Goal: Task Accomplishment & Management: Manage account settings

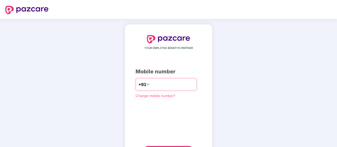
click at [157, 83] on input "number" at bounding box center [172, 84] width 43 height 8
type input "**********"
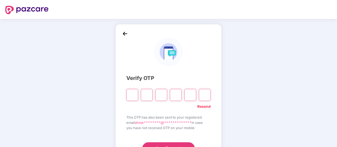
type input "*"
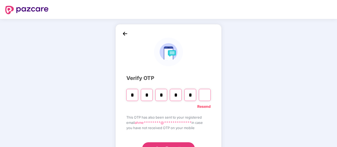
type input "*"
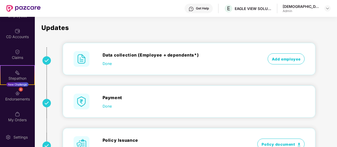
click at [219, 28] on p "Updates" at bounding box center [196, 28] width 311 height 6
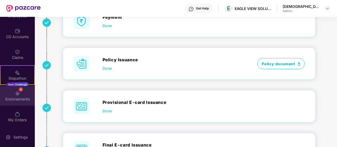
scroll to position [73, 0]
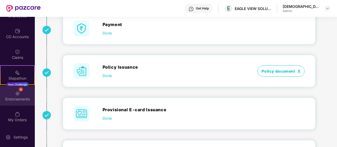
click at [16, 94] on img at bounding box center [17, 93] width 5 height 5
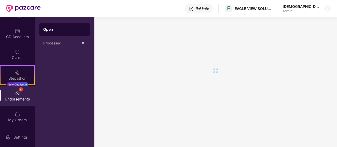
scroll to position [0, 0]
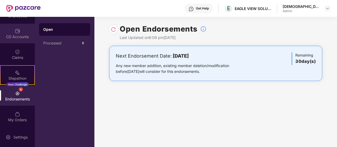
click at [16, 38] on div "CD Accounts" at bounding box center [17, 36] width 35 height 5
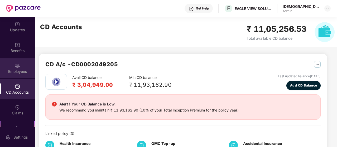
click at [19, 69] on div "Employees" at bounding box center [17, 71] width 35 height 5
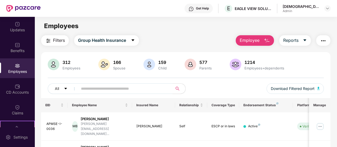
click at [261, 42] on button "Employee" at bounding box center [255, 40] width 38 height 11
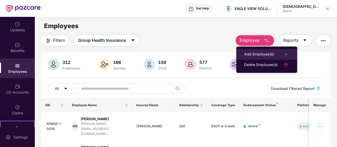
click at [263, 55] on div "Add Employee(s)" at bounding box center [259, 54] width 30 height 6
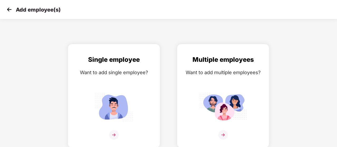
scroll to position [2, 0]
click at [224, 134] on img at bounding box center [222, 134] width 9 height 9
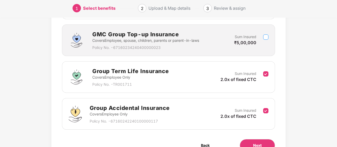
scroll to position [133, 0]
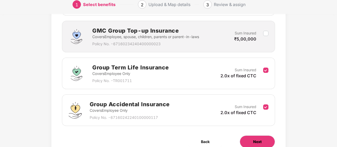
click at [249, 139] on button "Next" at bounding box center [257, 142] width 35 height 13
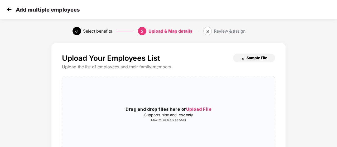
click at [245, 57] on img "button" at bounding box center [243, 58] width 4 height 4
click at [199, 108] on span "Upload File" at bounding box center [199, 109] width 26 height 5
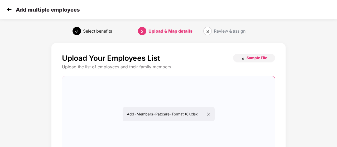
scroll to position [64, 0]
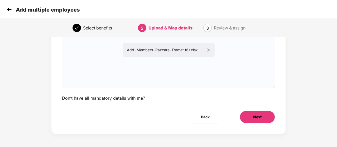
click at [267, 117] on button "Next" at bounding box center [257, 117] width 35 height 13
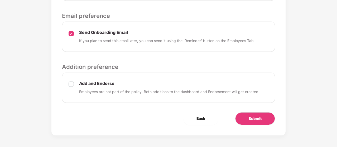
scroll to position [276, 0]
click at [256, 119] on span "Submit" at bounding box center [255, 119] width 13 height 6
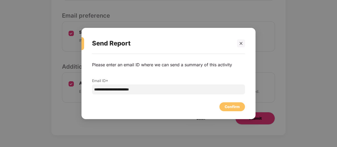
scroll to position [0, 0]
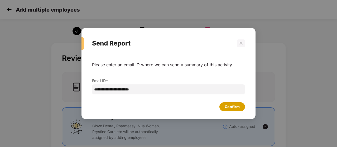
click at [229, 106] on div "Confirm" at bounding box center [232, 107] width 15 height 6
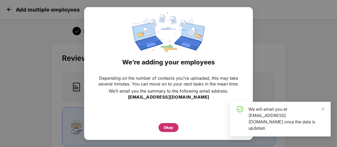
click at [160, 128] on div "Okay" at bounding box center [168, 127] width 20 height 9
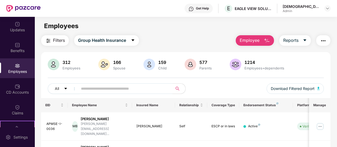
click at [264, 42] on img "button" at bounding box center [267, 41] width 6 height 6
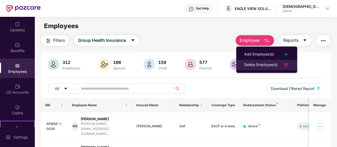
click at [260, 66] on div "Delete Employee(s)" at bounding box center [260, 65] width 33 height 6
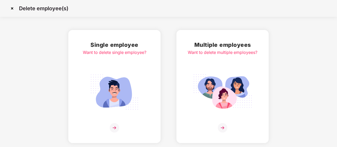
click at [116, 49] on h2 "Single employee" at bounding box center [115, 45] width 64 height 9
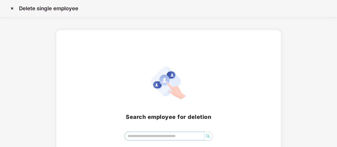
click at [187, 134] on input "search" at bounding box center [164, 136] width 79 height 8
click at [209, 138] on icon "search" at bounding box center [208, 136] width 4 height 4
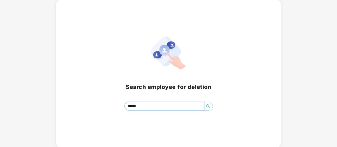
scroll to position [30, 0]
drag, startPoint x: 179, startPoint y: 106, endPoint x: 92, endPoint y: 108, distance: 86.8
click at [92, 108] on div "[PERSON_NAME] ******" at bounding box center [168, 106] width 212 height 9
type input "*"
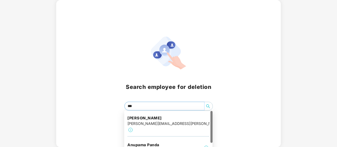
type input "****"
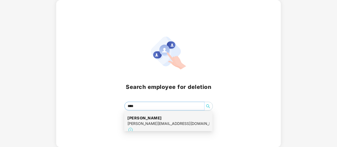
click at [126, 119] on div "[PERSON_NAME] [PERSON_NAME][EMAIL_ADDRESS][DOMAIN_NAME]" at bounding box center [168, 124] width 88 height 27
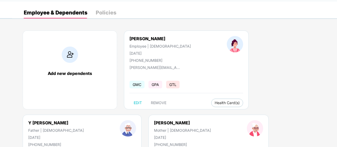
scroll to position [26, 0]
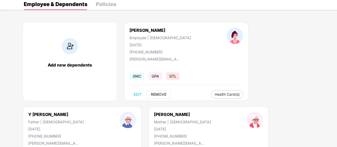
click at [157, 94] on span "REMOVE" at bounding box center [159, 95] width 16 height 4
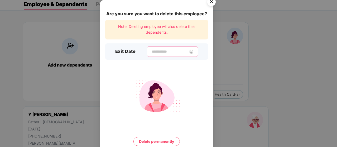
click at [151, 54] on input at bounding box center [170, 52] width 38 height 6
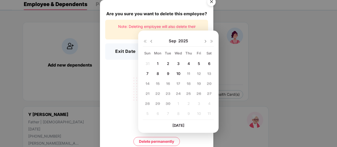
click at [151, 41] on img at bounding box center [151, 41] width 4 height 4
click at [169, 84] on span "12" at bounding box center [168, 83] width 4 height 4
type input "**********"
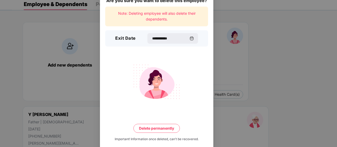
scroll to position [21, 0]
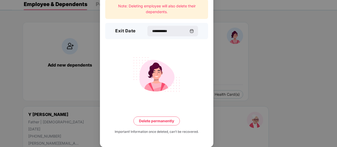
click at [171, 121] on button "Delete permanently" at bounding box center [156, 121] width 46 height 9
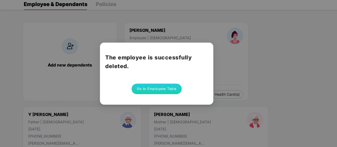
click at [167, 93] on button "Go to Employees Table" at bounding box center [157, 89] width 50 height 11
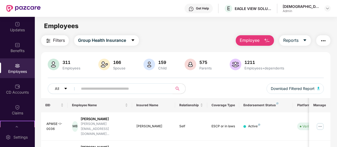
click at [266, 42] on img "button" at bounding box center [267, 41] width 6 height 6
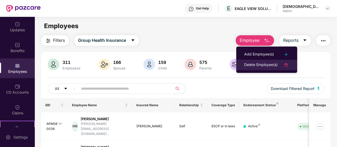
click at [253, 64] on div "Delete Employee(s)" at bounding box center [260, 65] width 33 height 6
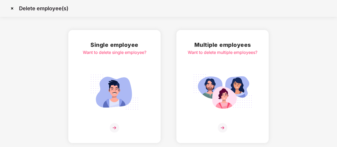
click at [110, 97] on img at bounding box center [114, 92] width 59 height 41
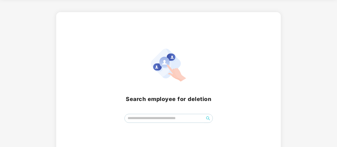
scroll to position [26, 0]
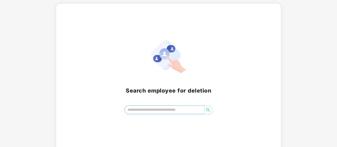
click at [141, 112] on input "search" at bounding box center [164, 110] width 79 height 8
type input "**********"
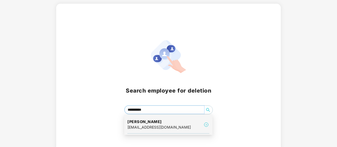
click at [144, 128] on div "[EMAIL_ADDRESS][DOMAIN_NAME]" at bounding box center [159, 128] width 64 height 6
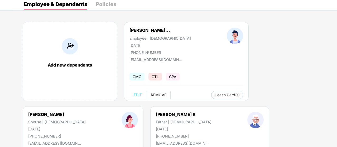
click at [154, 94] on span "REMOVE" at bounding box center [159, 95] width 16 height 4
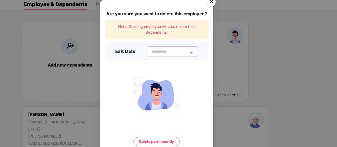
click at [156, 52] on input at bounding box center [170, 52] width 38 height 6
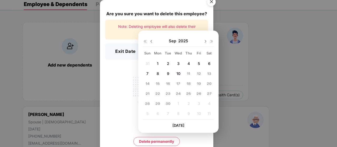
click at [149, 40] on div at bounding box center [148, 41] width 11 height 5
click at [151, 41] on img at bounding box center [151, 41] width 4 height 4
click at [167, 82] on span "12" at bounding box center [168, 83] width 4 height 4
type input "**********"
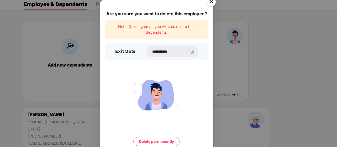
click at [164, 140] on button "Delete permanently" at bounding box center [156, 141] width 46 height 9
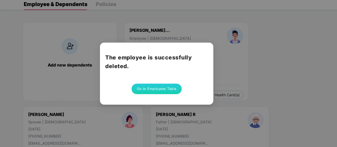
click at [157, 89] on button "Go to Employees Table" at bounding box center [157, 89] width 50 height 11
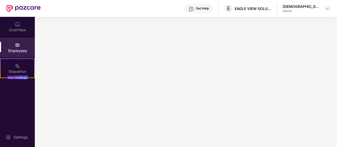
scroll to position [0, 0]
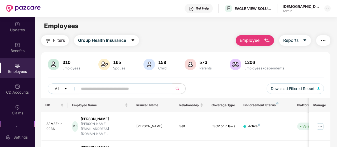
click at [254, 34] on main "Employees Filters Group Health Insurance Employee Reports 310 Employees 165 Spo…" at bounding box center [186, 90] width 302 height 147
click at [253, 41] on span "Employee" at bounding box center [250, 40] width 20 height 7
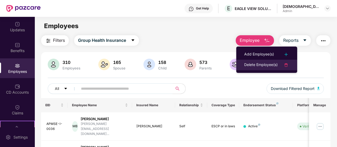
click at [251, 64] on div "Delete Employee(s)" at bounding box center [260, 65] width 33 height 6
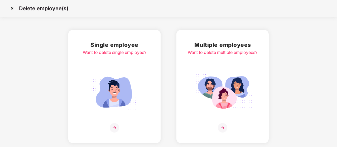
click at [141, 86] on img at bounding box center [114, 92] width 59 height 41
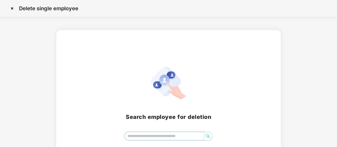
click at [152, 137] on input "search" at bounding box center [164, 136] width 79 height 8
click at [207, 137] on icon "search" at bounding box center [208, 136] width 4 height 4
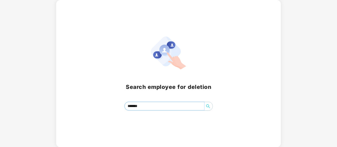
scroll to position [30, 0]
click at [163, 106] on input "*******" at bounding box center [164, 106] width 79 height 8
type input "*****"
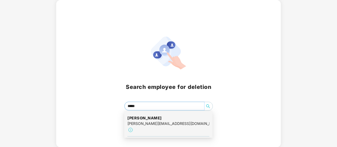
click at [172, 120] on h4 "[PERSON_NAME]" at bounding box center [168, 118] width 82 height 5
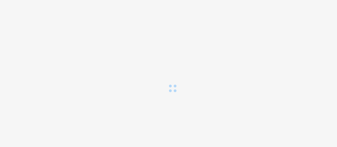
scroll to position [0, 0]
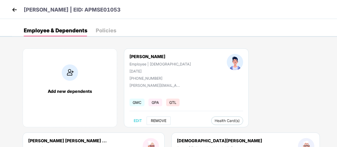
click at [157, 119] on span "REMOVE" at bounding box center [159, 121] width 16 height 4
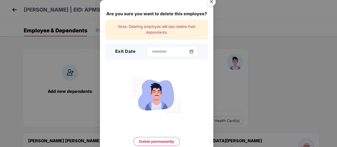
click at [194, 53] on img at bounding box center [191, 52] width 4 height 4
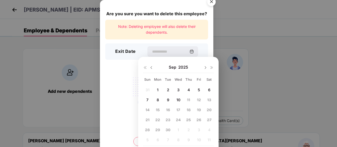
click at [151, 67] on img at bounding box center [151, 68] width 4 height 4
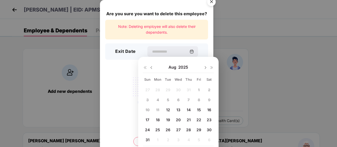
click at [167, 109] on span "12" at bounding box center [168, 110] width 4 height 4
type input "**********"
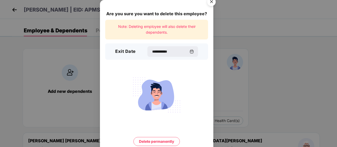
click at [165, 139] on button "Delete permanently" at bounding box center [156, 141] width 46 height 9
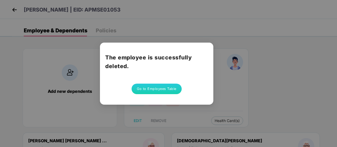
click at [157, 89] on button "Go to Employees Table" at bounding box center [157, 89] width 50 height 11
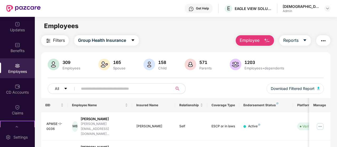
click at [140, 89] on input "text" at bounding box center [123, 89] width 85 height 8
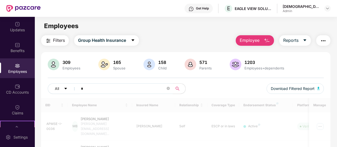
type input "*"
click at [257, 44] on span "Employee" at bounding box center [250, 40] width 20 height 7
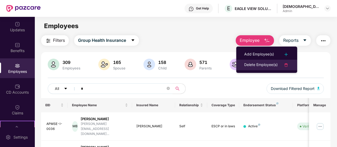
click at [253, 63] on div "Delete Employee(s)" at bounding box center [260, 65] width 33 height 6
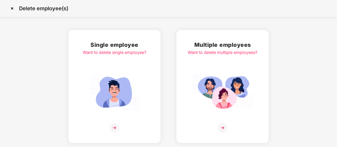
click at [117, 103] on img at bounding box center [114, 92] width 59 height 41
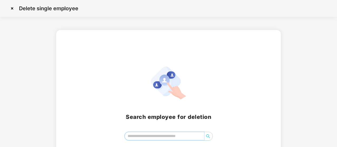
click at [163, 135] on input "search" at bounding box center [164, 136] width 79 height 8
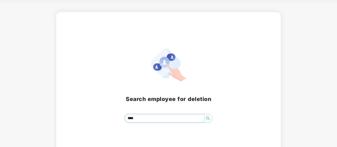
scroll to position [26, 0]
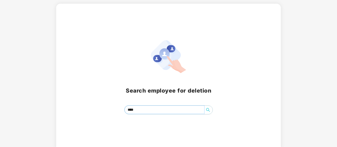
click at [155, 108] on input "****" at bounding box center [164, 110] width 79 height 8
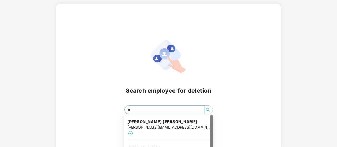
type input "***"
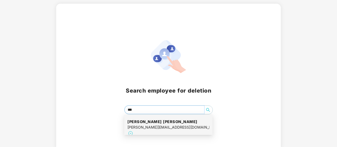
click at [153, 125] on div "[PERSON_NAME][EMAIL_ADDRESS][DOMAIN_NAME]" at bounding box center [168, 128] width 82 height 6
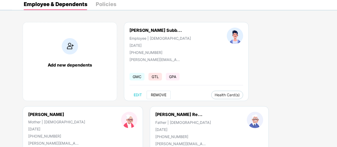
click at [157, 94] on span "REMOVE" at bounding box center [159, 95] width 16 height 4
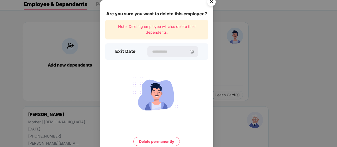
click at [194, 50] on img at bounding box center [192, 52] width 4 height 4
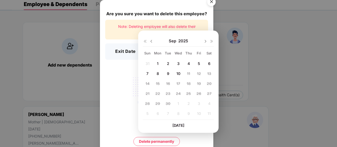
click at [152, 42] on img at bounding box center [151, 41] width 4 height 4
click at [167, 82] on span "12" at bounding box center [168, 83] width 4 height 4
type input "**********"
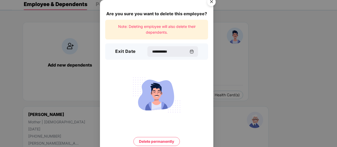
click at [156, 141] on button "Delete permanently" at bounding box center [156, 141] width 46 height 9
